Goal: Use online tool/utility: Utilize a website feature to perform a specific function

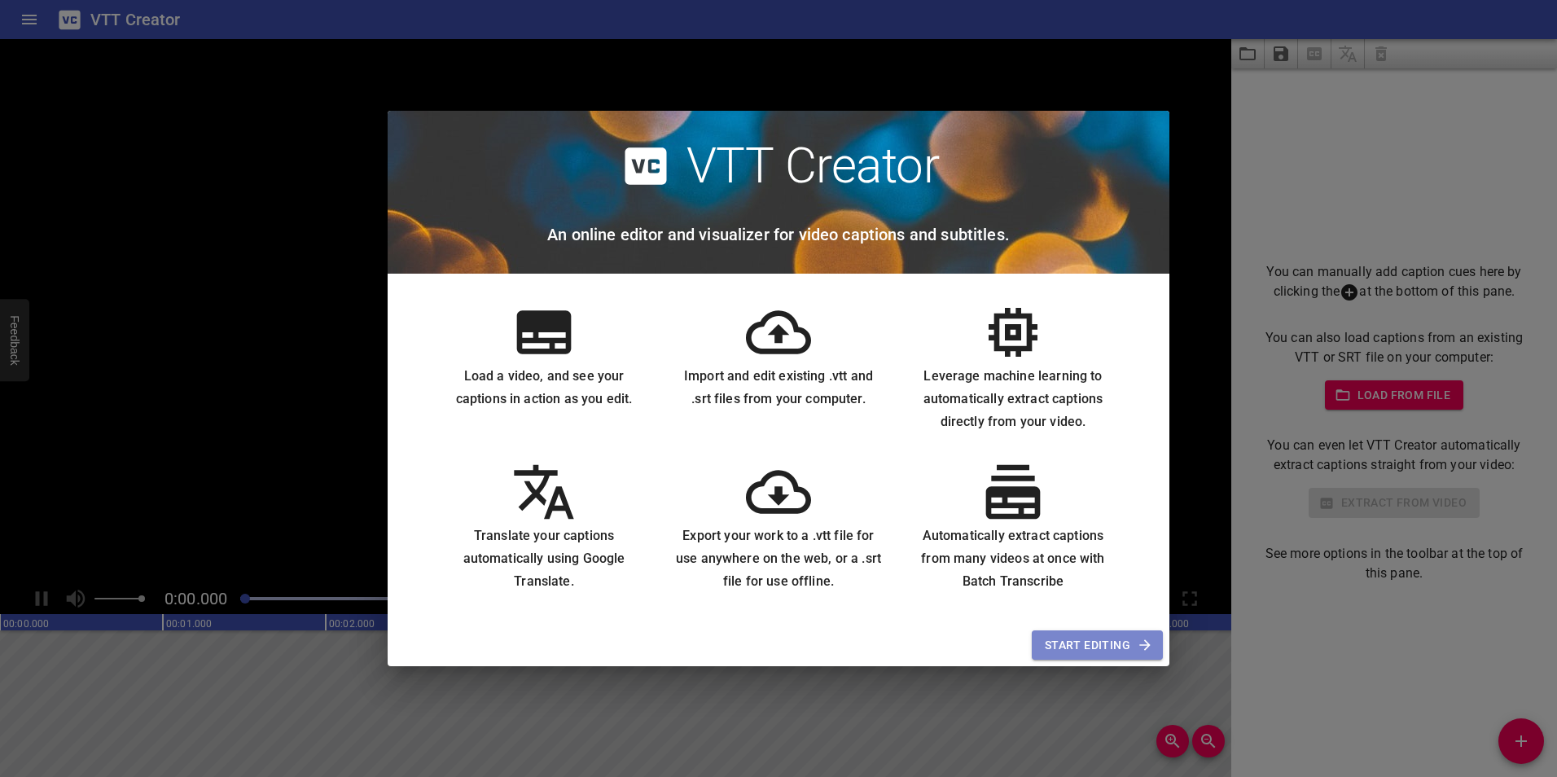
click at [1118, 642] on span "Start Editing" at bounding box center [1097, 645] width 105 height 20
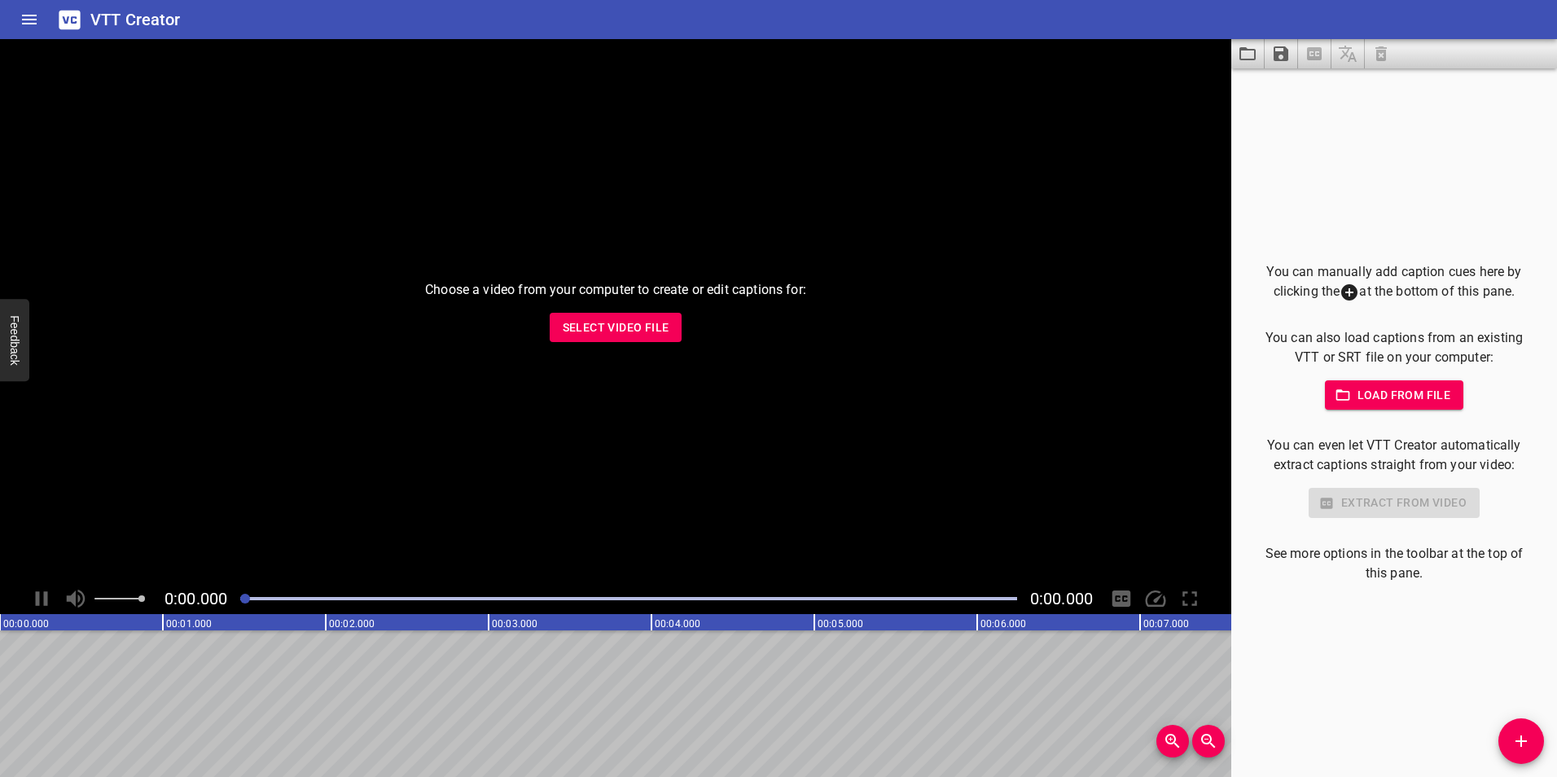
drag, startPoint x: 21, startPoint y: 2, endPoint x: 1367, endPoint y: 390, distance: 1400.7
click at [1367, 390] on span "Load from file" at bounding box center [1394, 395] width 113 height 20
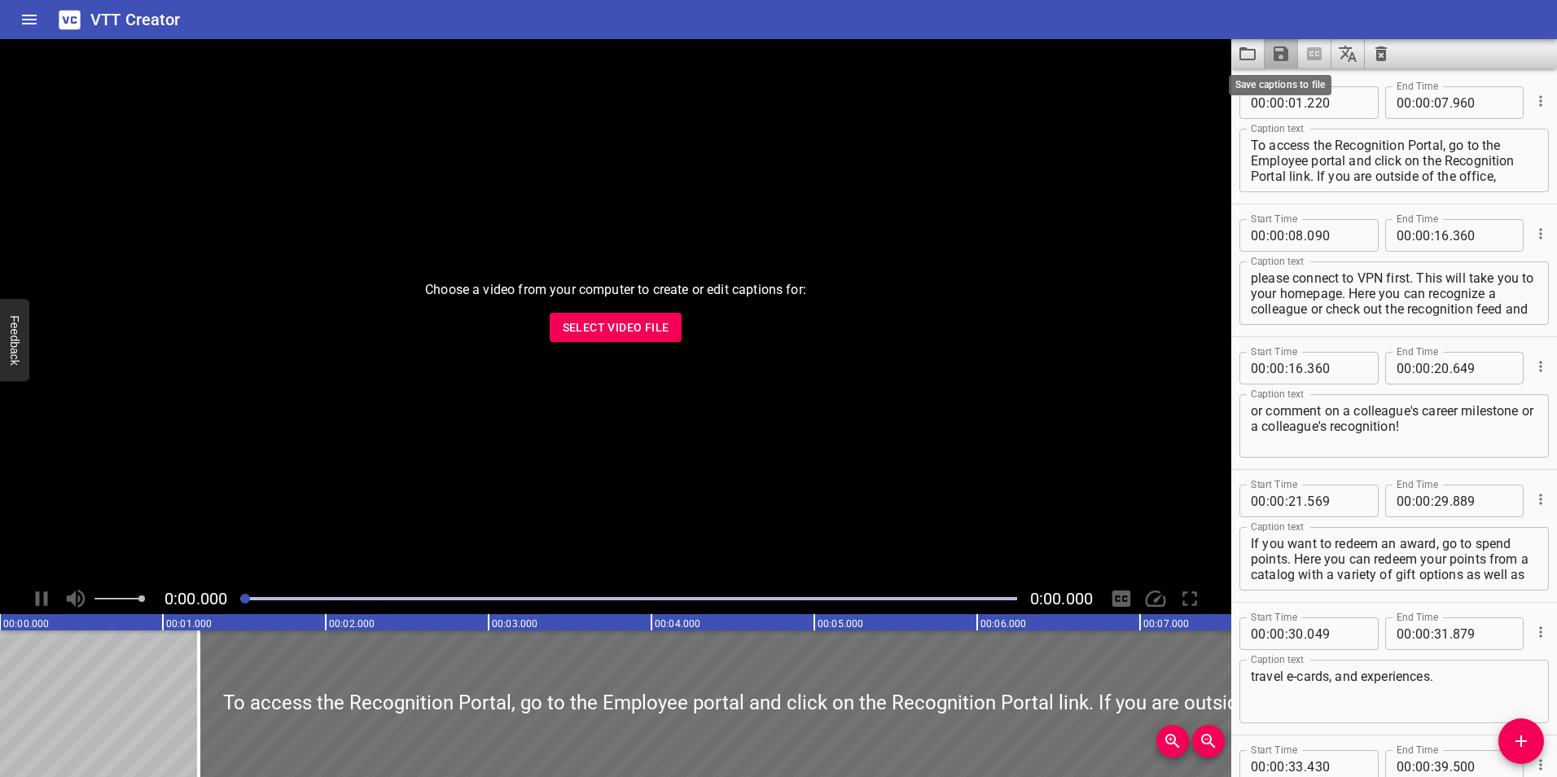
click at [1276, 55] on icon "Save captions to file" at bounding box center [1281, 53] width 15 height 15
click at [1344, 86] on li "Save to VTT file" at bounding box center [1325, 89] width 120 height 29
